Goal: Check status

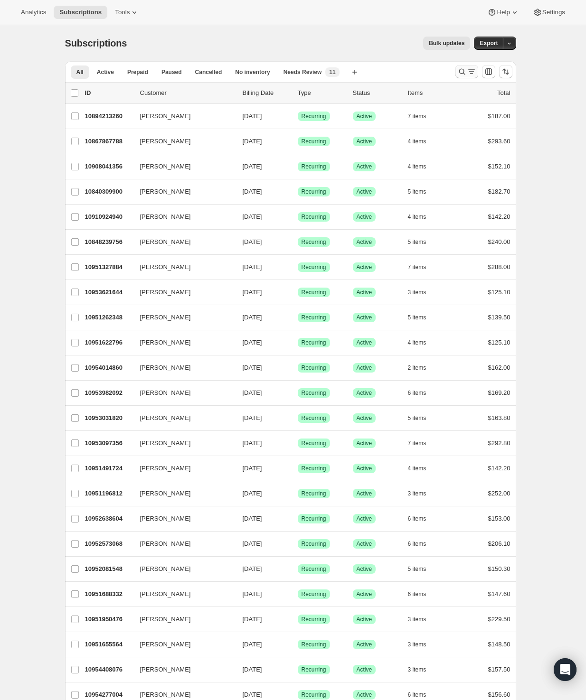
click at [460, 74] on icon "Search and filter results" at bounding box center [461, 71] width 9 height 9
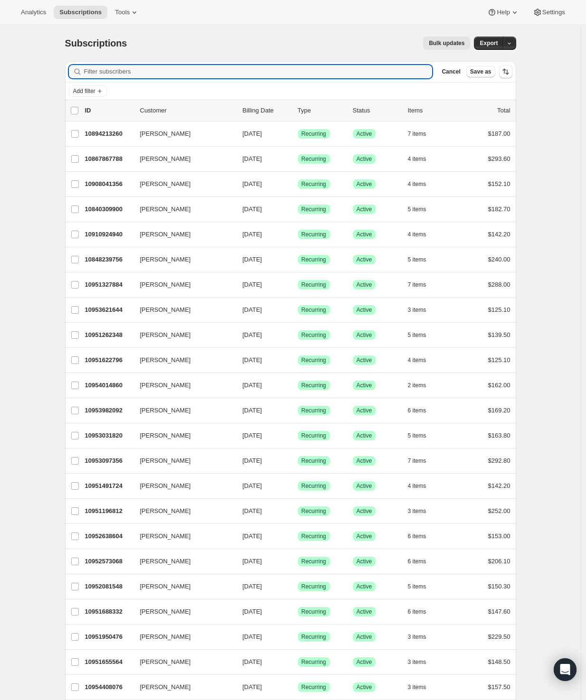
paste input "rob.pilat7@gmail.com"
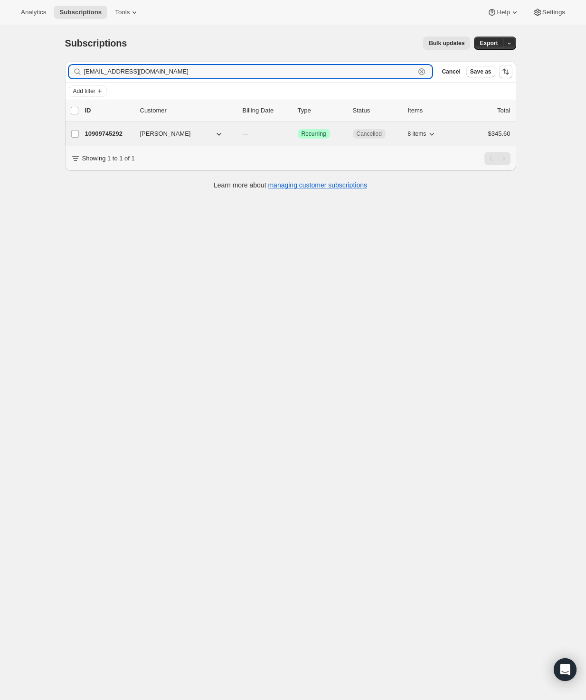
type input "rob.pilat7@gmail.com"
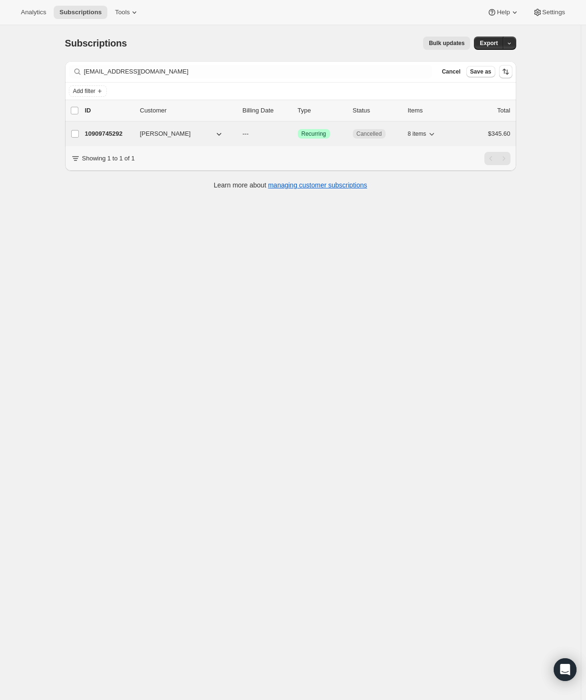
click at [115, 135] on p "10909745292" at bounding box center [108, 133] width 47 height 9
